Goal: Use online tool/utility

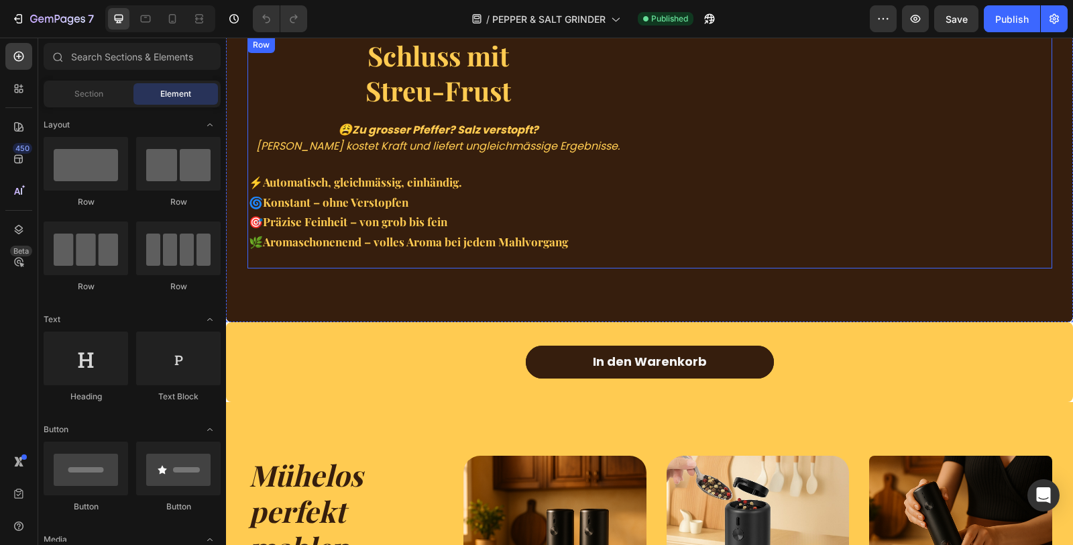
scroll to position [1267, 0]
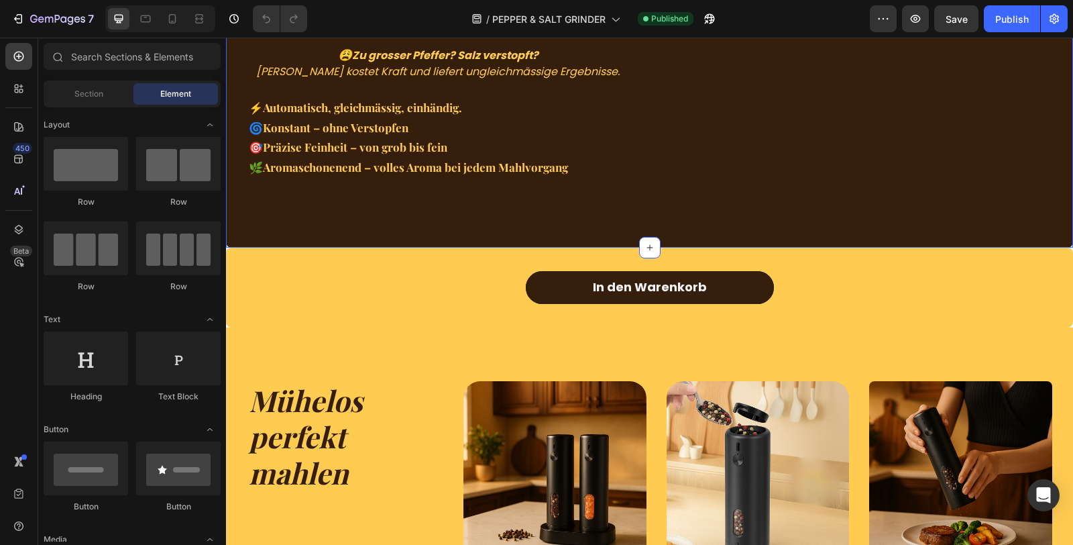
click at [542, 248] on div "Schluss mit Streu-Frust Heading 😩 Zu grosser Pfeffer? Salz verstopft? [PERSON_N…" at bounding box center [649, 78] width 847 height 339
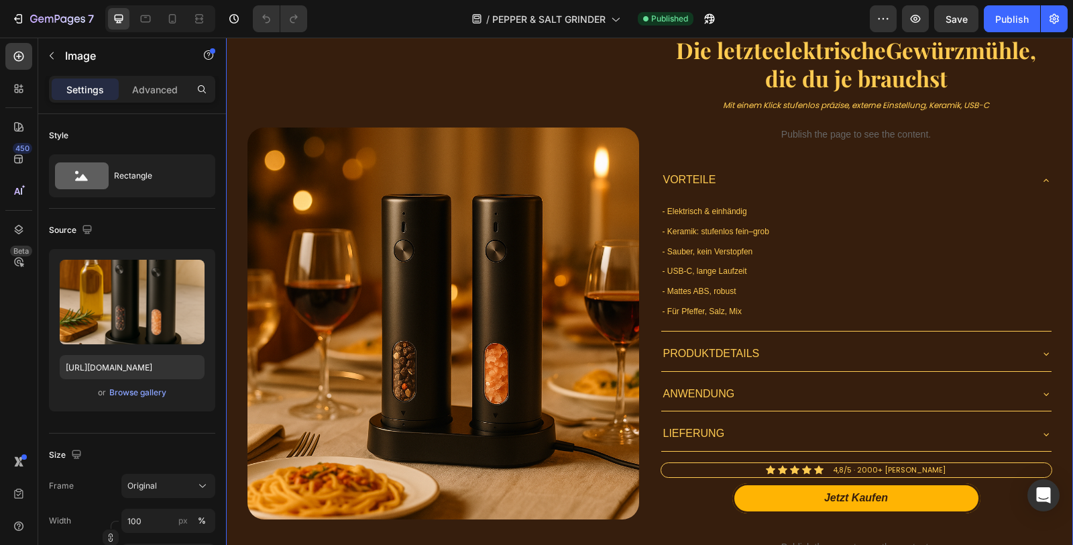
scroll to position [3360, 0]
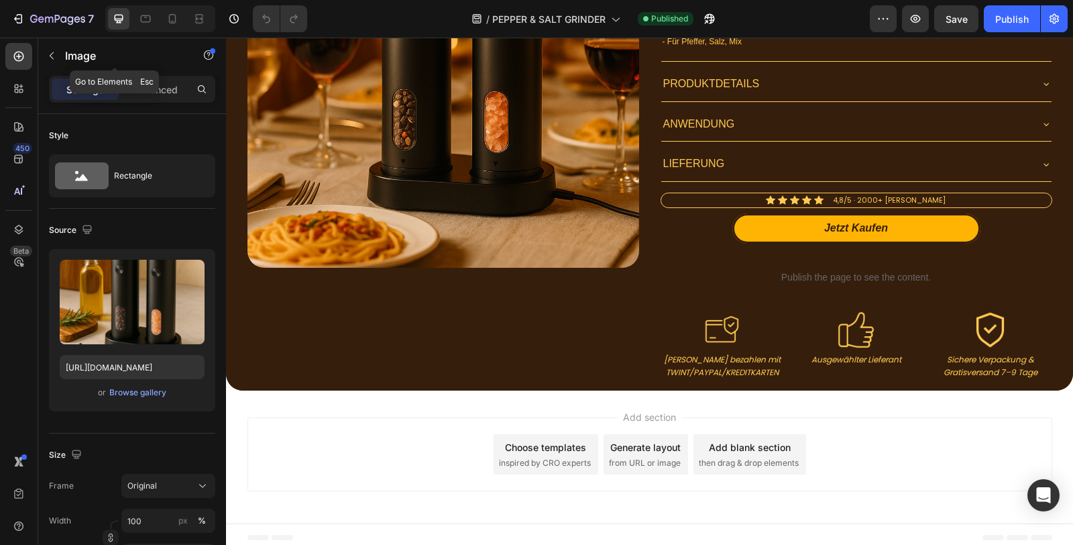
click at [50, 46] on button "button" at bounding box center [51, 55] width 21 height 21
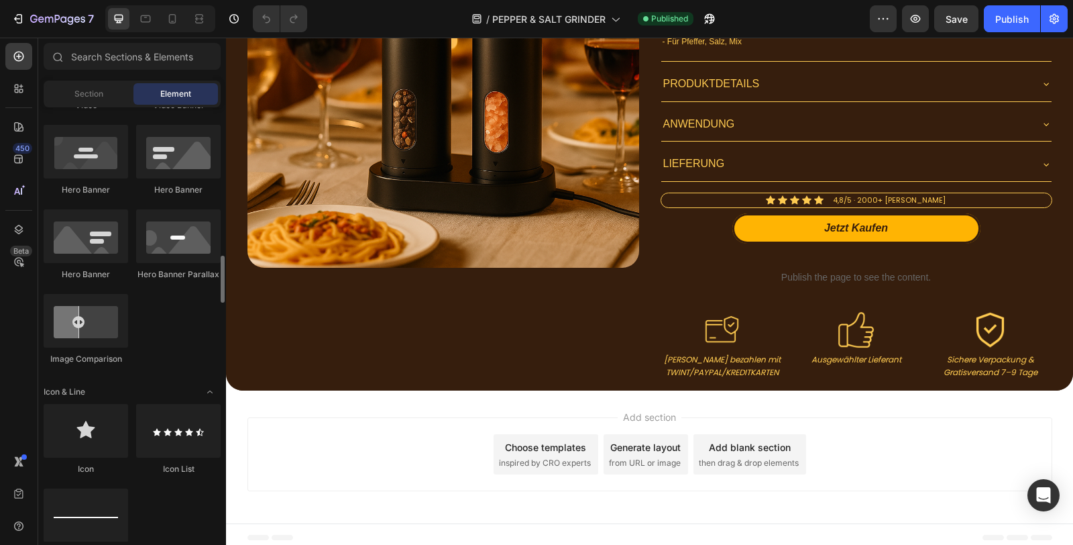
scroll to position [671, 0]
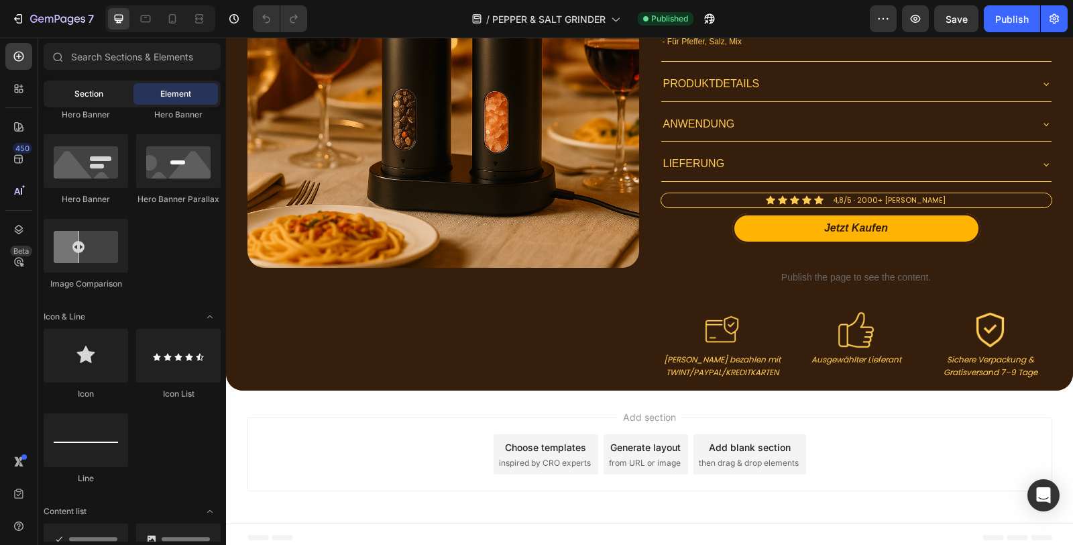
click at [92, 101] on div "Section" at bounding box center [88, 93] width 85 height 21
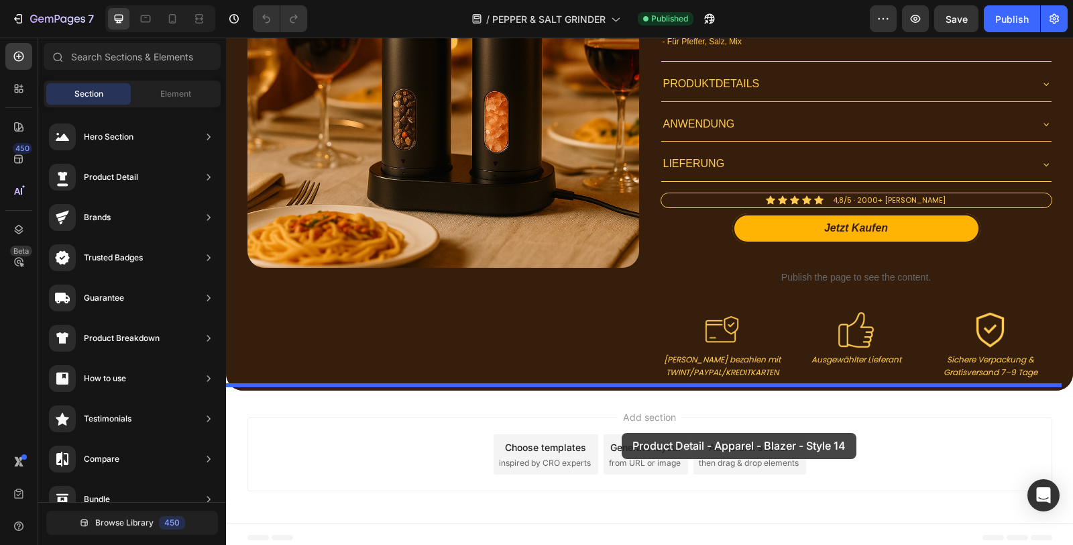
drag, startPoint x: 560, startPoint y: 186, endPoint x: 622, endPoint y: 433, distance: 253.8
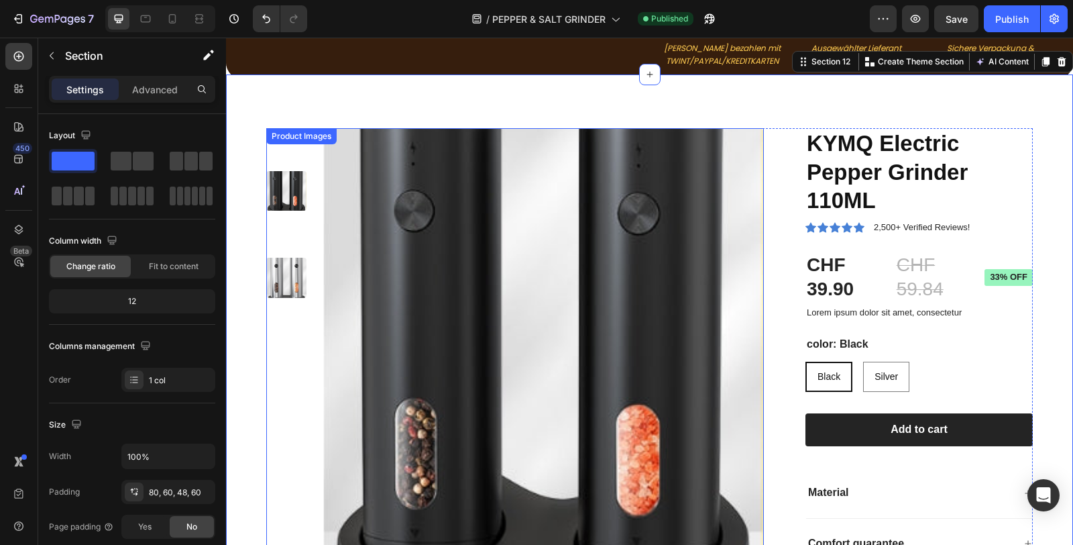
scroll to position [3733, 0]
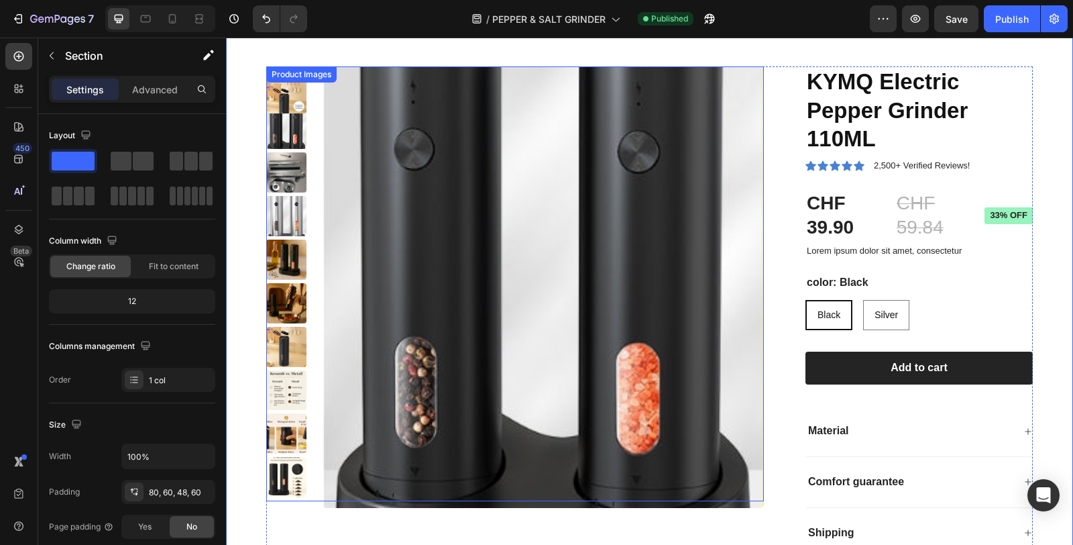
click at [557, 351] on img at bounding box center [543, 286] width 441 height 441
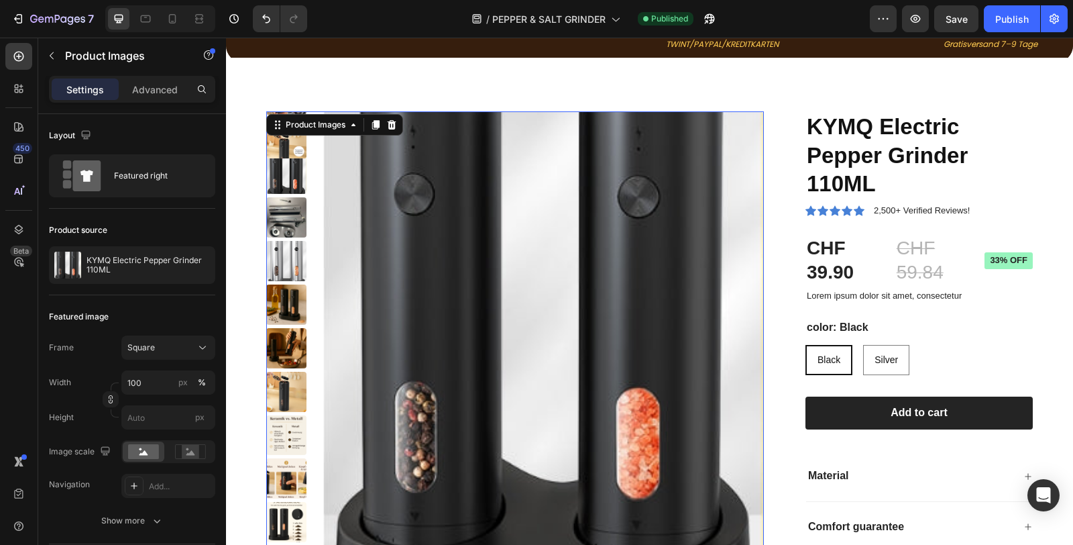
scroll to position [3658, 0]
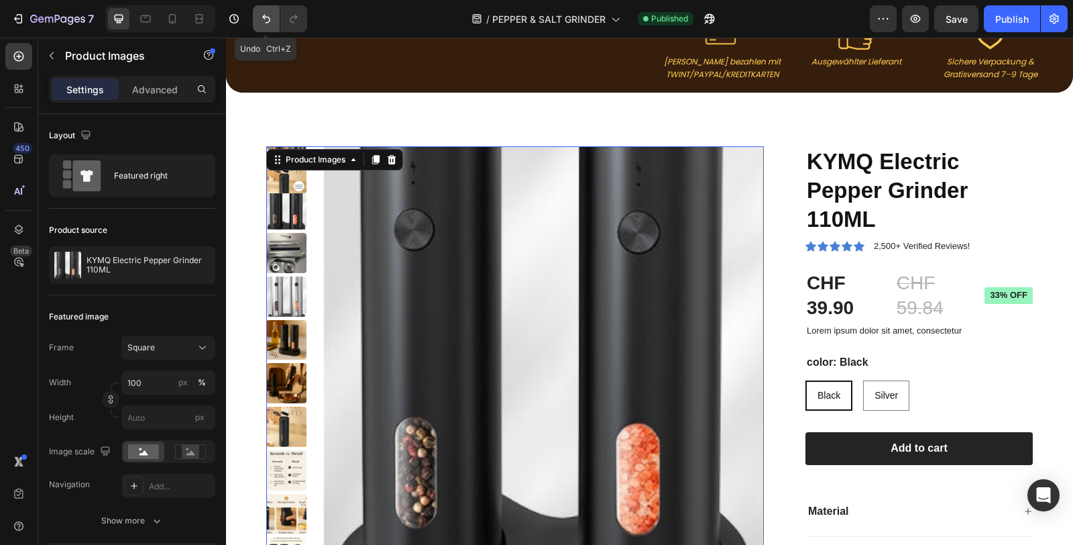
click at [270, 12] on icon "Undo/Redo" at bounding box center [266, 18] width 13 height 13
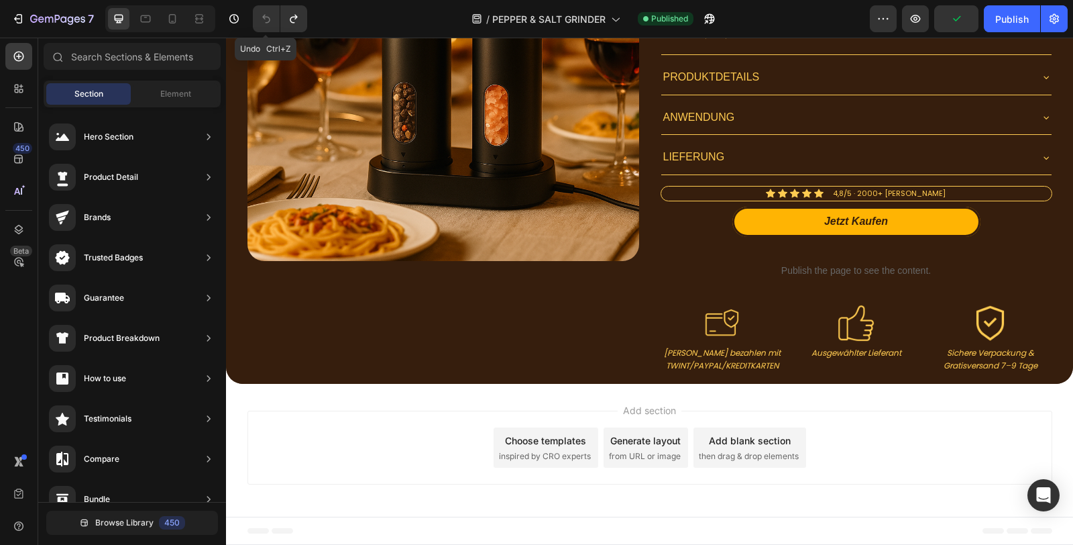
scroll to position [3360, 0]
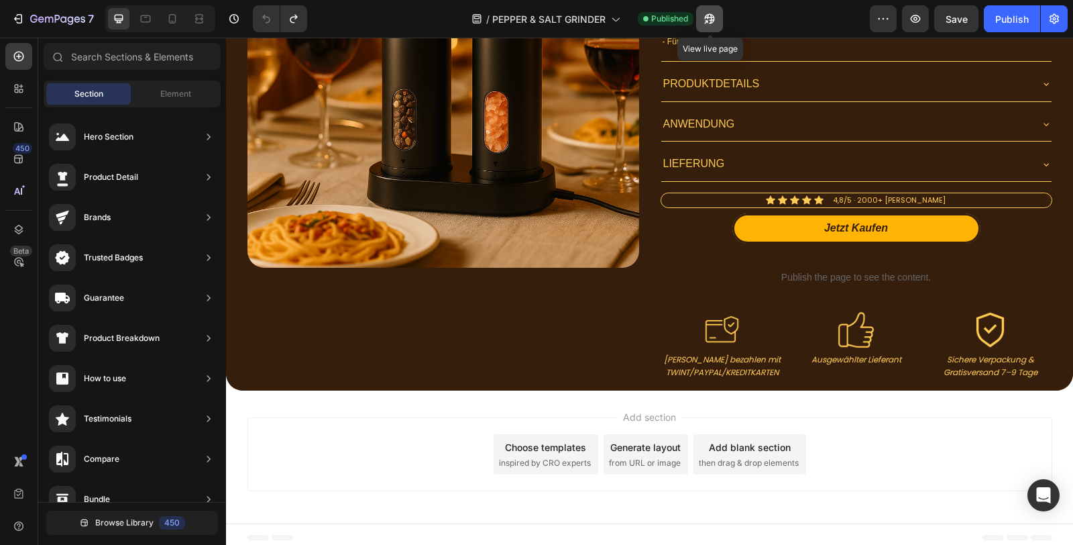
click at [704, 26] on button "button" at bounding box center [709, 18] width 27 height 27
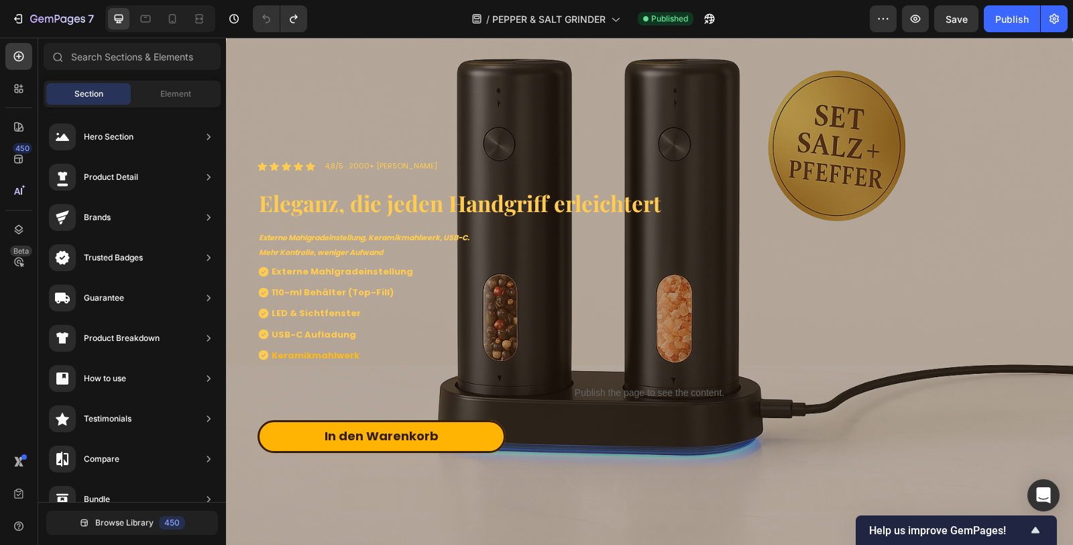
scroll to position [0, 0]
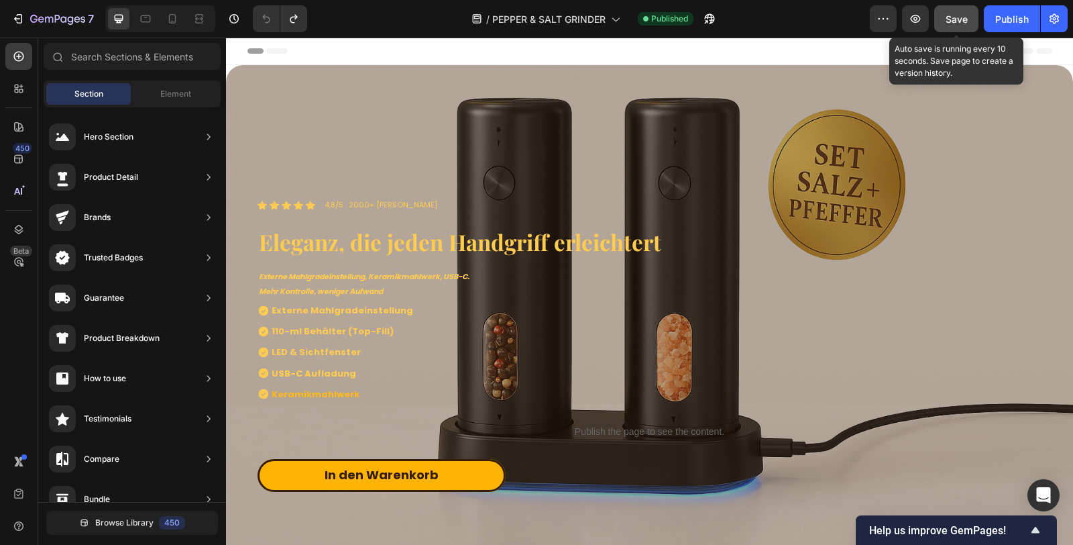
click at [953, 21] on span "Save" at bounding box center [957, 18] width 22 height 11
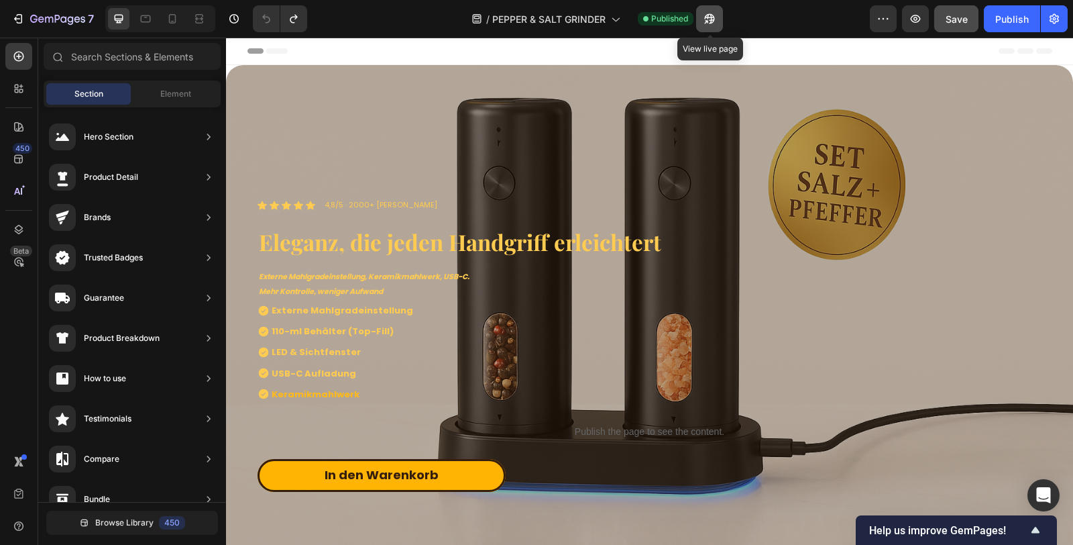
click at [721, 15] on button "button" at bounding box center [709, 18] width 27 height 27
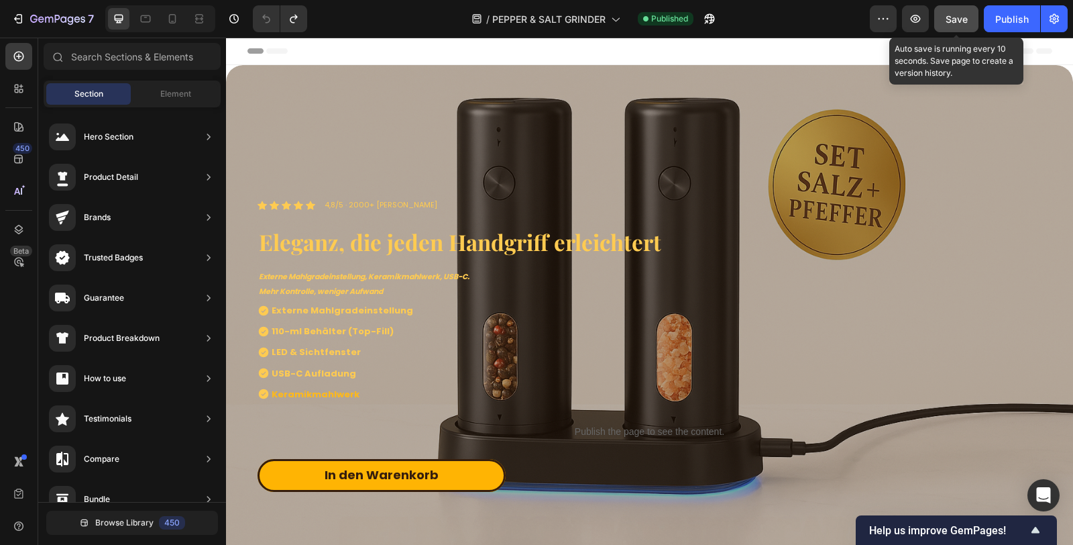
click at [945, 18] on button "Save" at bounding box center [956, 18] width 44 height 27
